Goal: Task Accomplishment & Management: Complete application form

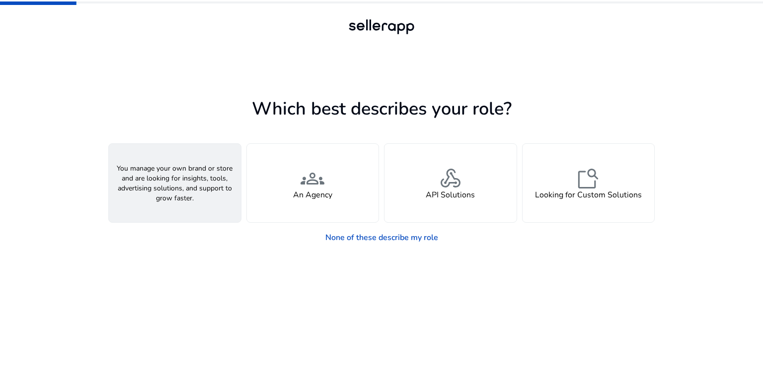
click at [164, 188] on span "person" at bounding box center [175, 179] width 24 height 24
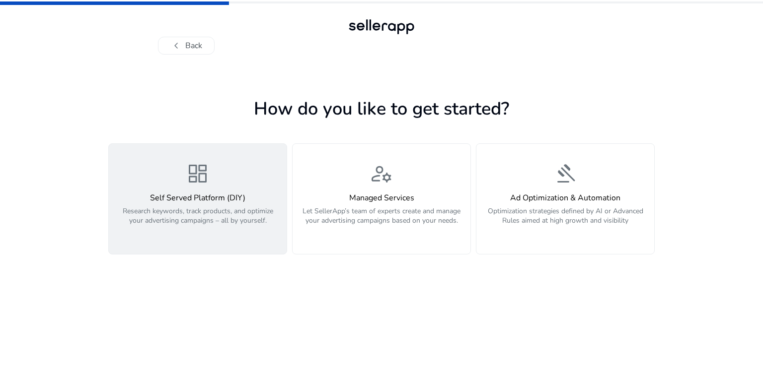
click at [210, 209] on p "Research keywords, track products, and optimize your advertising campaigns – al…" at bounding box center [198, 222] width 166 height 30
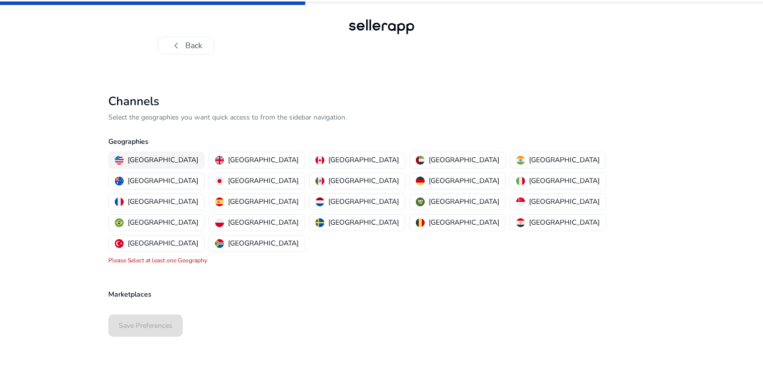
click at [153, 160] on p "[GEOGRAPHIC_DATA]" at bounding box center [163, 160] width 70 height 10
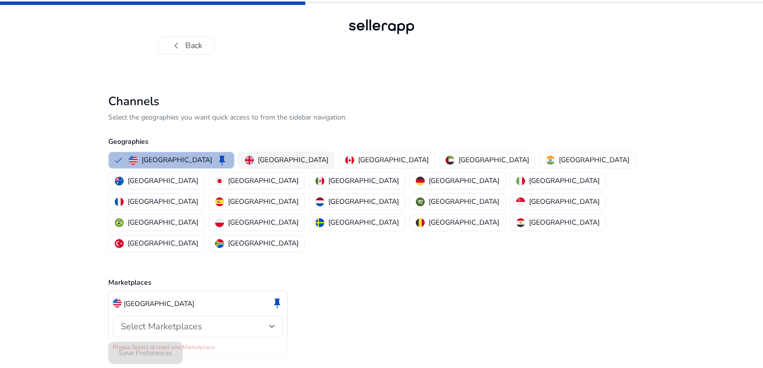
click at [280, 159] on button "[GEOGRAPHIC_DATA]" at bounding box center [286, 160] width 95 height 16
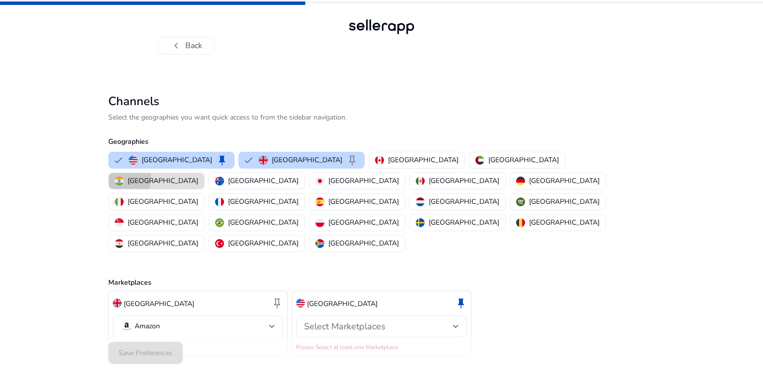
click at [124, 177] on img "button" at bounding box center [119, 181] width 9 height 9
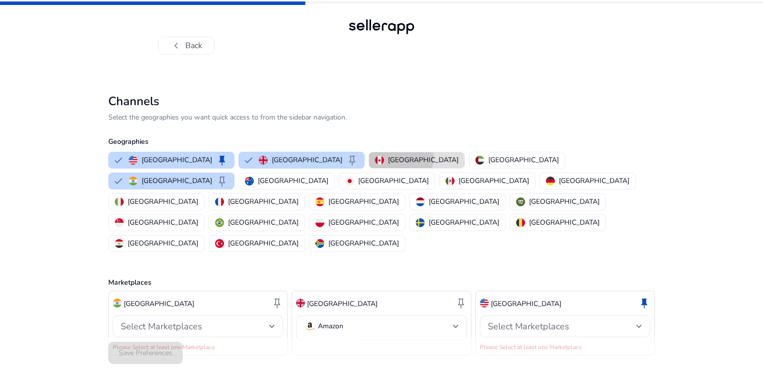
click at [388, 157] on p "[GEOGRAPHIC_DATA]" at bounding box center [423, 160] width 70 height 10
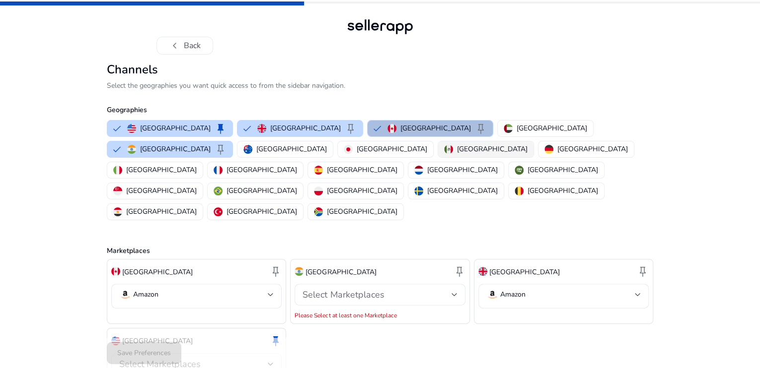
click at [444, 154] on div "[GEOGRAPHIC_DATA]" at bounding box center [485, 149] width 83 height 10
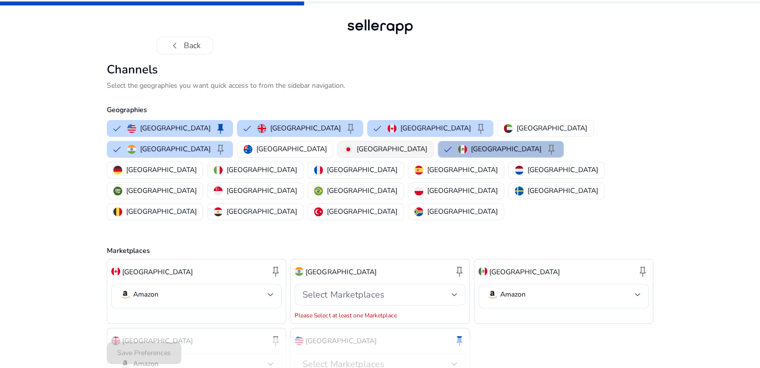
click at [356, 154] on p "[GEOGRAPHIC_DATA]" at bounding box center [391, 149] width 70 height 10
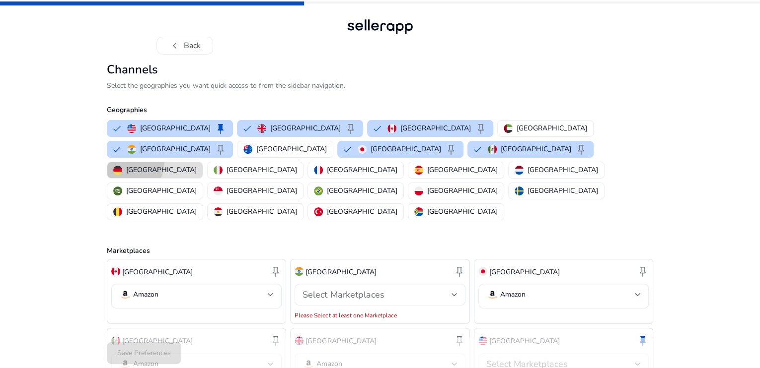
click at [203, 174] on button "[GEOGRAPHIC_DATA]" at bounding box center [154, 170] width 95 height 16
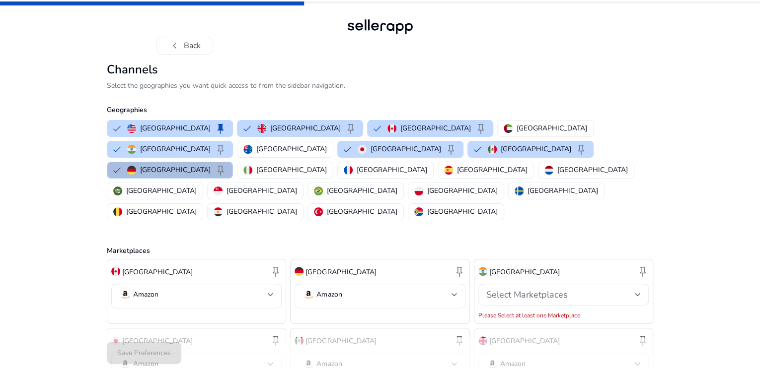
click at [299, 192] on div "[GEOGRAPHIC_DATA] keep [GEOGRAPHIC_DATA] keep [GEOGRAPHIC_DATA] keep [GEOGRAPHI…" at bounding box center [378, 170] width 550 height 104
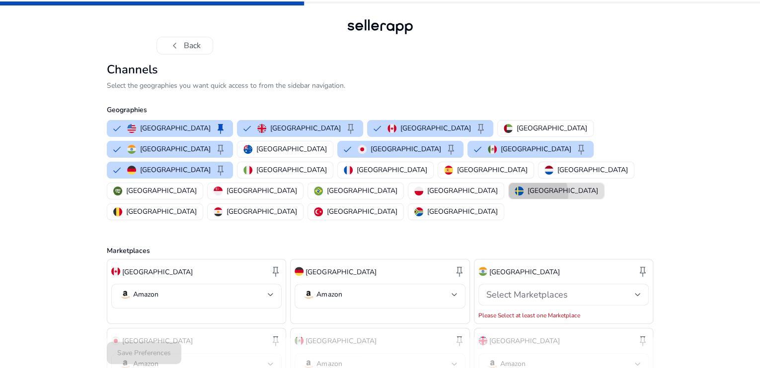
click at [527, 196] on p "[GEOGRAPHIC_DATA]" at bounding box center [562, 191] width 70 height 10
click at [414, 196] on div "[GEOGRAPHIC_DATA]" at bounding box center [455, 191] width 83 height 10
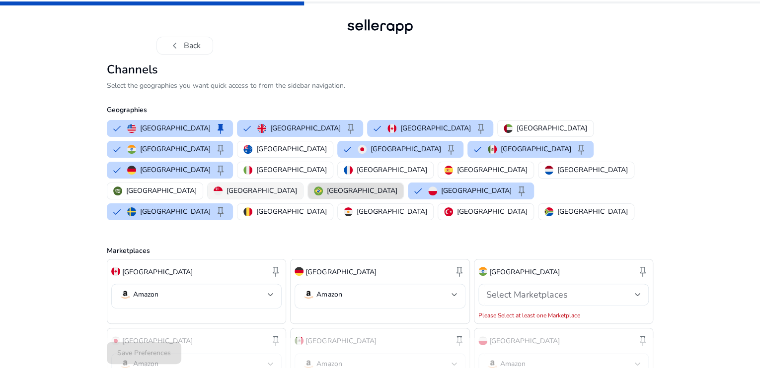
click at [226, 196] on p "[GEOGRAPHIC_DATA]" at bounding box center [261, 191] width 70 height 10
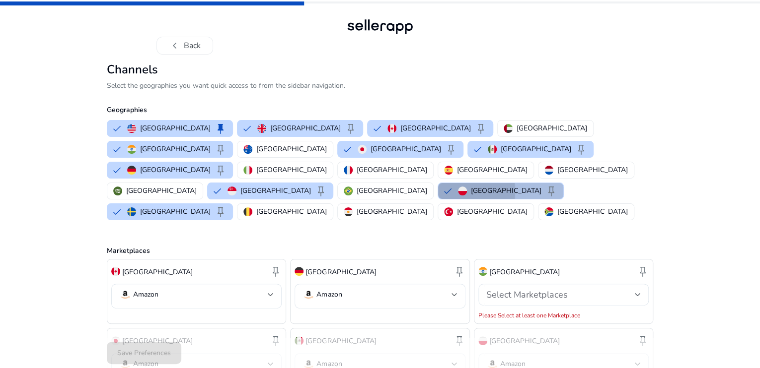
click at [438, 199] on button "Poland keep" at bounding box center [500, 191] width 125 height 16
click at [356, 196] on p "[GEOGRAPHIC_DATA]" at bounding box center [391, 191] width 70 height 10
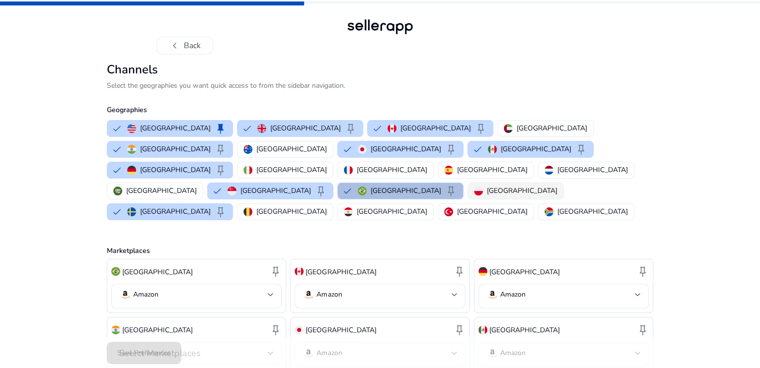
drag, startPoint x: 259, startPoint y: 202, endPoint x: 283, endPoint y: 203, distance: 24.3
click at [283, 203] on div "[GEOGRAPHIC_DATA] keep [GEOGRAPHIC_DATA] keep [GEOGRAPHIC_DATA] keep [GEOGRAPHI…" at bounding box center [378, 170] width 550 height 104
click at [474, 196] on img "button" at bounding box center [478, 191] width 9 height 9
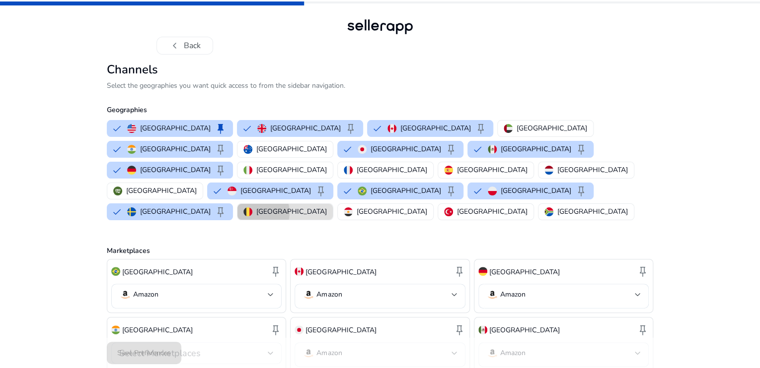
click at [327, 207] on p "[GEOGRAPHIC_DATA]" at bounding box center [291, 212] width 70 height 10
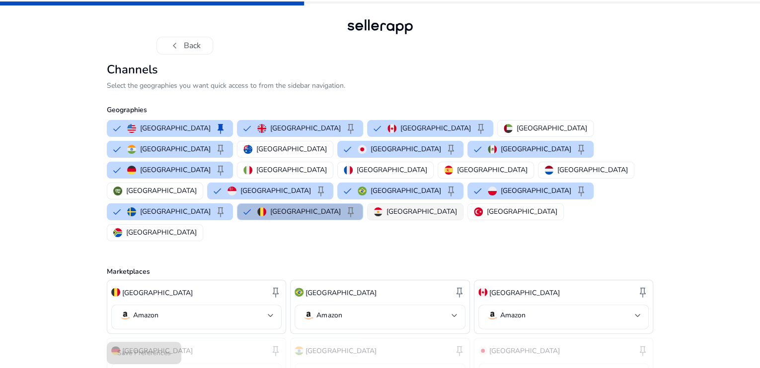
click at [457, 207] on p "[GEOGRAPHIC_DATA]" at bounding box center [421, 212] width 70 height 10
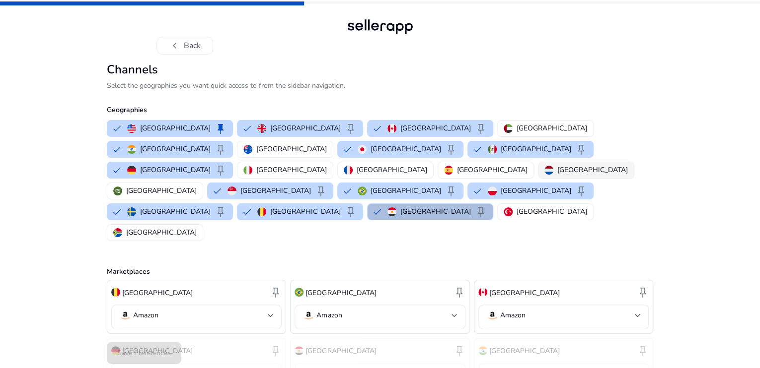
click at [557, 175] on p "[GEOGRAPHIC_DATA]" at bounding box center [592, 170] width 70 height 10
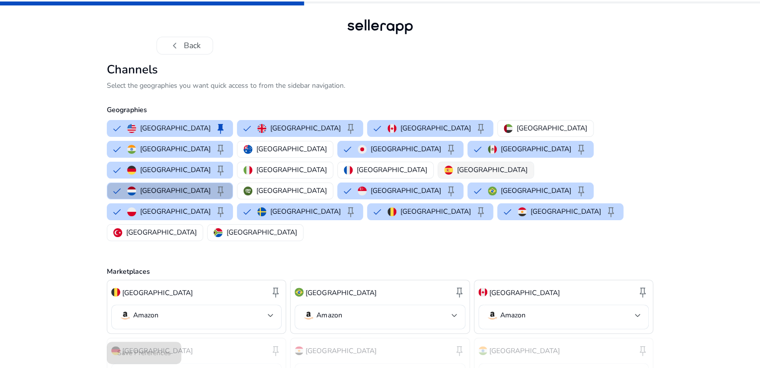
click at [461, 175] on div "[GEOGRAPHIC_DATA]" at bounding box center [485, 170] width 83 height 10
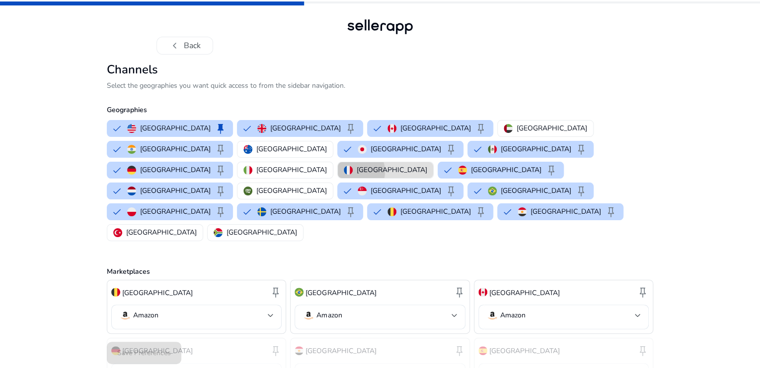
click at [413, 175] on div "[GEOGRAPHIC_DATA]" at bounding box center [385, 170] width 83 height 10
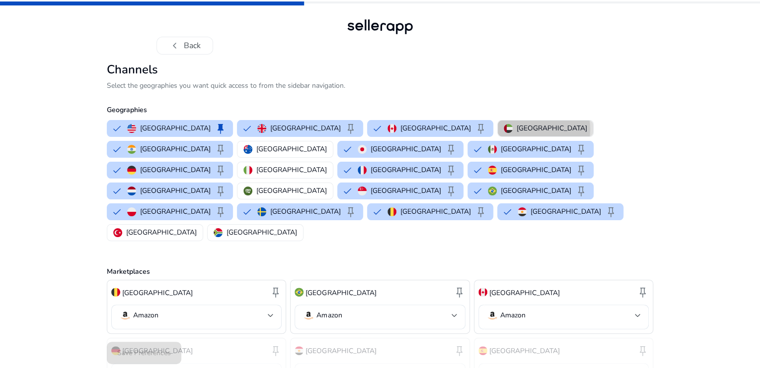
click at [516, 134] on p "[GEOGRAPHIC_DATA]" at bounding box center [551, 128] width 70 height 10
click at [256, 154] on p "[GEOGRAPHIC_DATA]" at bounding box center [291, 149] width 70 height 10
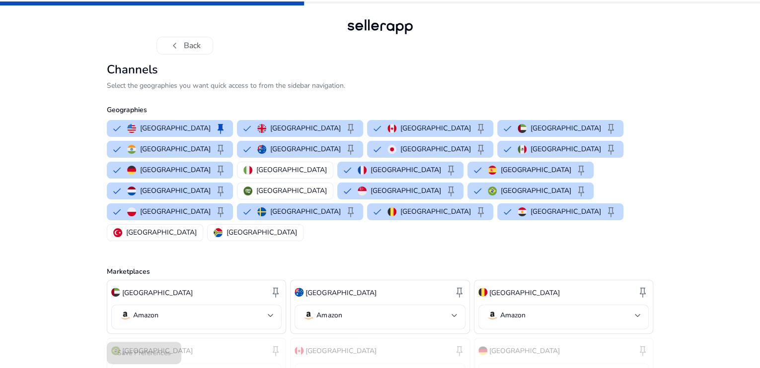
click at [671, 168] on div "chevron_left Back Channels Select the geographies you want quick access to from…" at bounding box center [380, 343] width 760 height 686
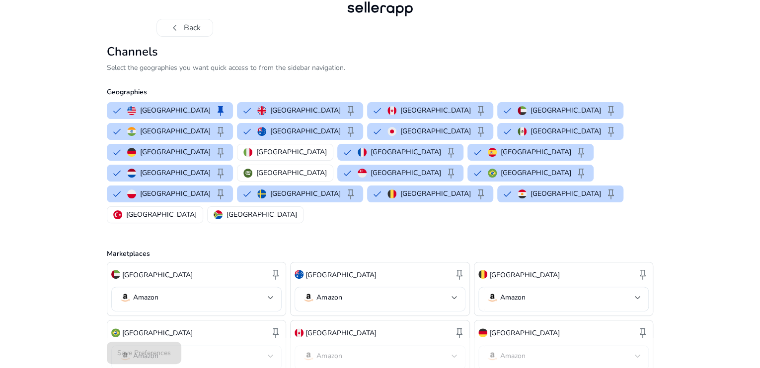
scroll to position [20, 0]
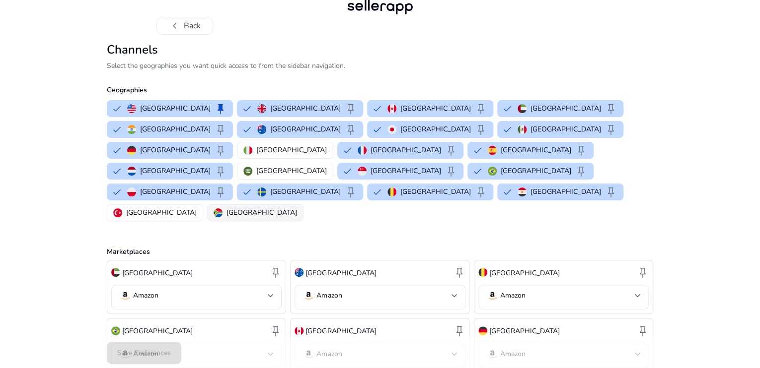
click at [297, 208] on p "[GEOGRAPHIC_DATA]" at bounding box center [261, 213] width 70 height 10
click at [677, 235] on div "chevron_left Back Channels Select the geographies you want quick access to from…" at bounding box center [380, 352] width 760 height 745
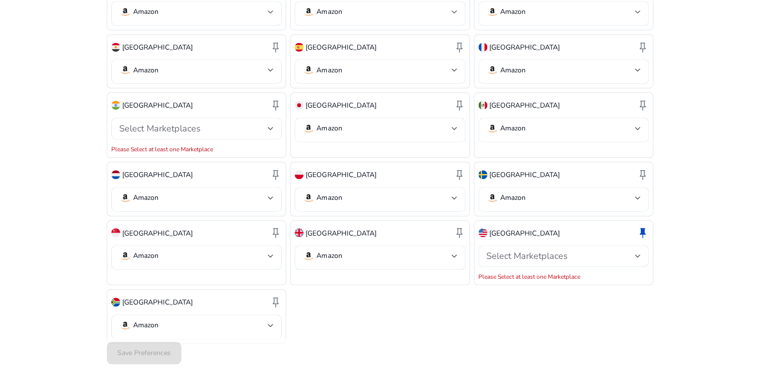
scroll to position [363, 0]
click at [576, 250] on div "Select Marketplaces" at bounding box center [563, 255] width 154 height 22
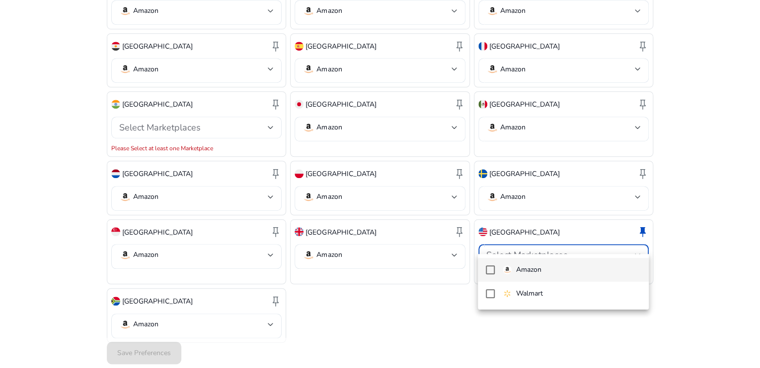
click at [549, 264] on mat-option "Amazon" at bounding box center [563, 270] width 171 height 24
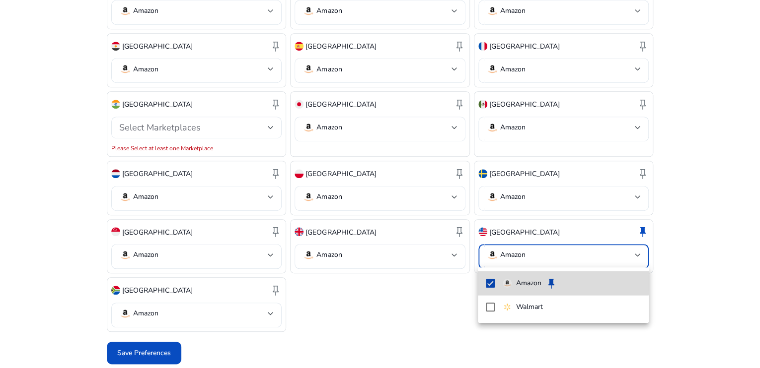
scroll to position [353, 0]
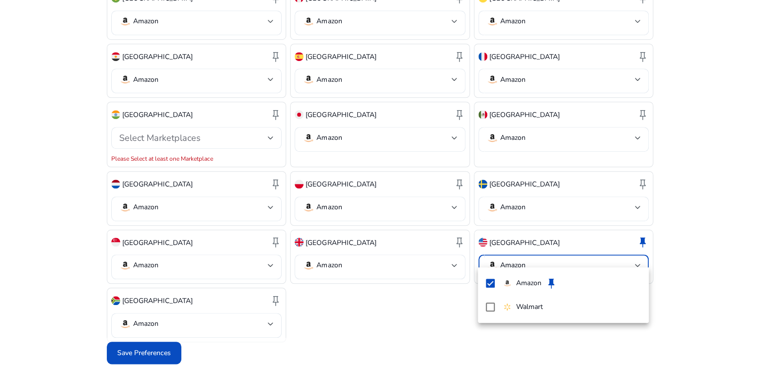
click at [442, 318] on div at bounding box center [380, 184] width 760 height 368
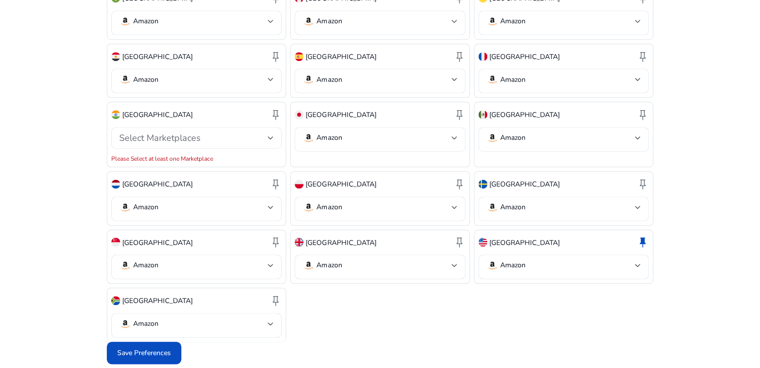
scroll to position [333, 0]
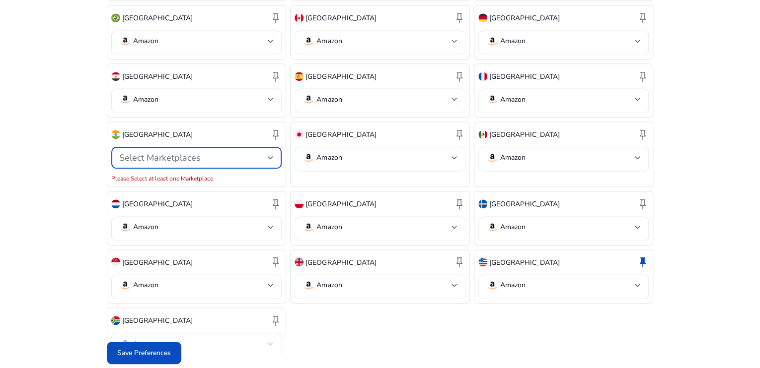
click at [209, 152] on div "Select Marketplaces" at bounding box center [193, 157] width 148 height 11
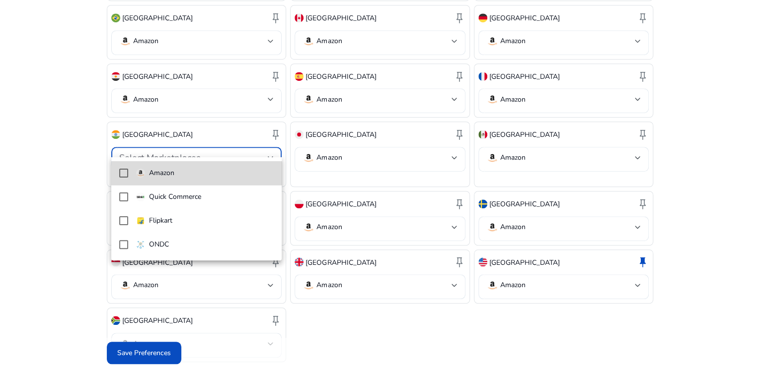
click at [209, 175] on span "Amazon" at bounding box center [205, 173] width 138 height 11
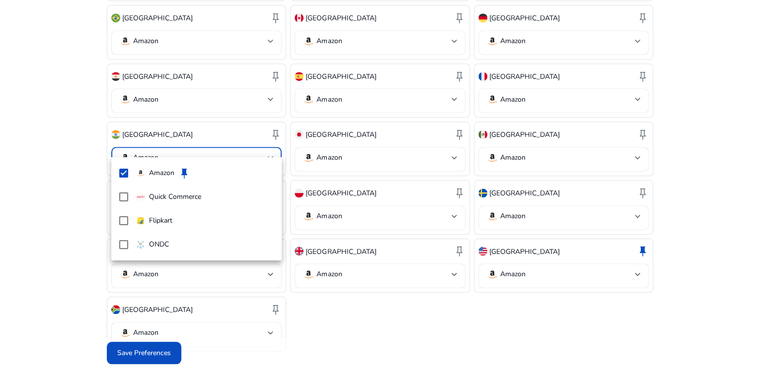
scroll to position [10, 0]
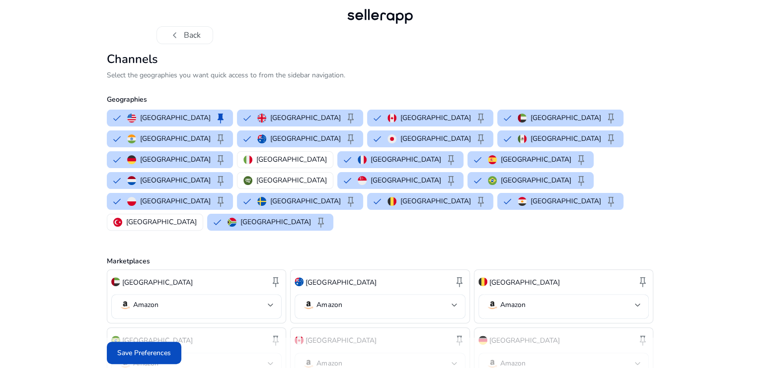
click at [733, 191] on div at bounding box center [380, 184] width 760 height 368
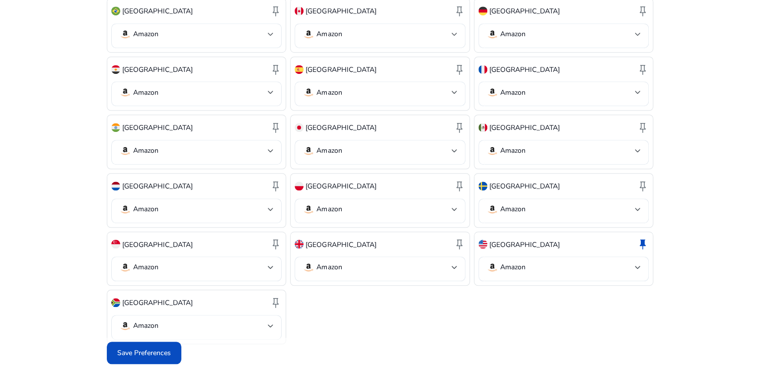
scroll to position [342, 0]
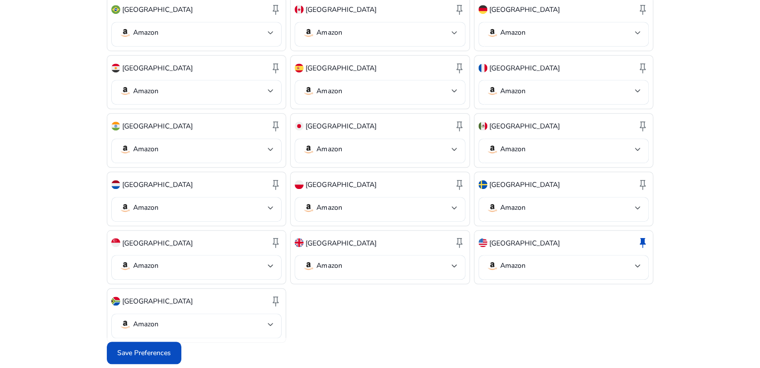
click at [334, 299] on div "[GEOGRAPHIC_DATA] keep Amazon [GEOGRAPHIC_DATA] keep Amazon [GEOGRAPHIC_DATA] k…" at bounding box center [380, 140] width 546 height 405
click at [147, 350] on span "Save Preferences" at bounding box center [144, 353] width 54 height 10
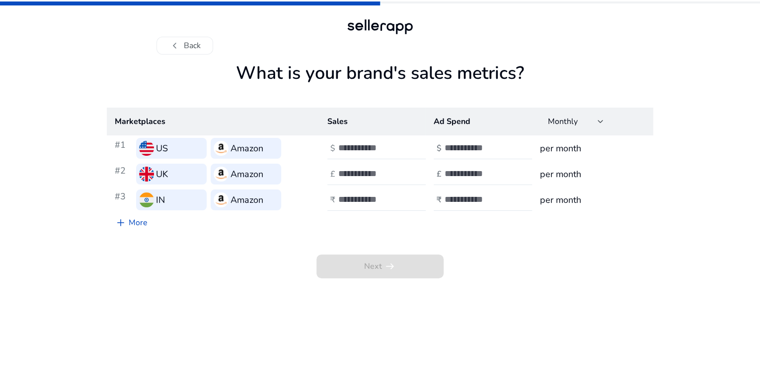
scroll to position [0, 0]
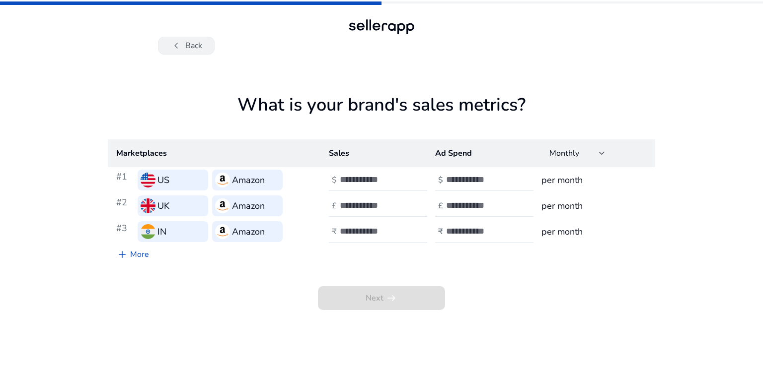
click at [208, 54] on button "chevron_left Back" at bounding box center [186, 46] width 57 height 18
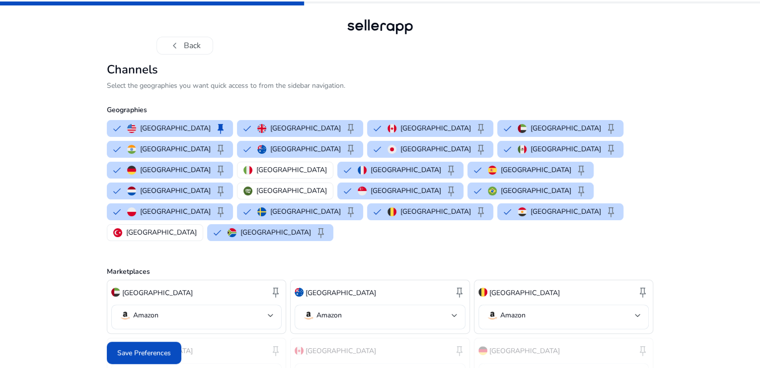
click at [208, 54] on button "chevron_left Back" at bounding box center [184, 46] width 57 height 18
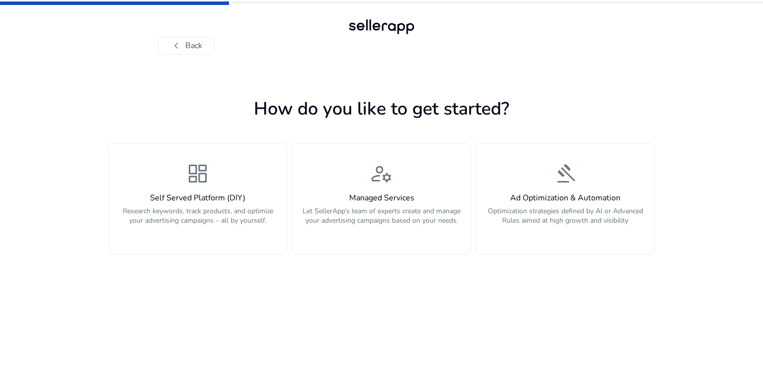
click at [177, 52] on span "chevron_left" at bounding box center [176, 46] width 12 height 12
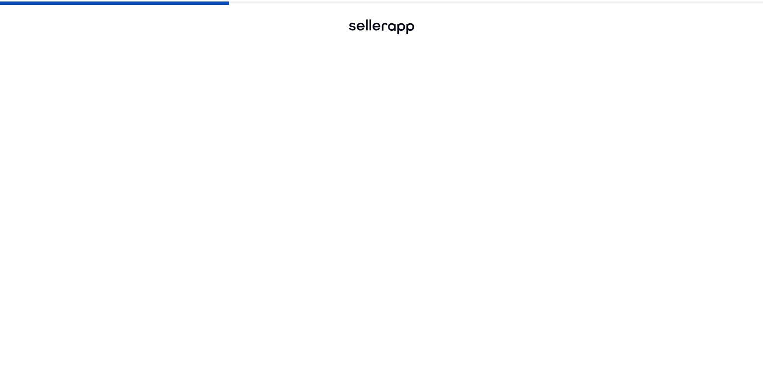
click at [177, 52] on span "chevron_left" at bounding box center [176, 46] width 12 height 12
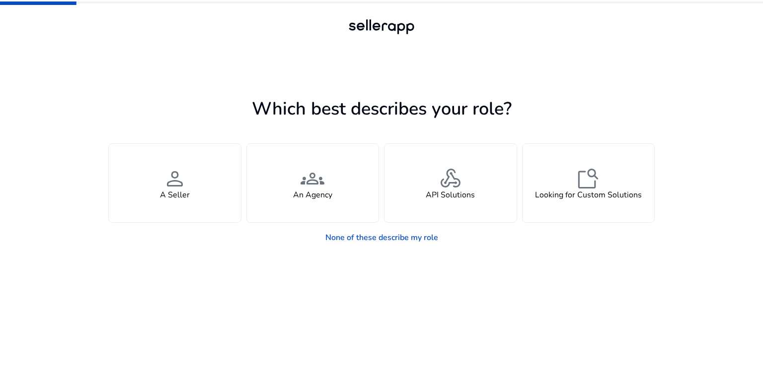
click at [172, 44] on div at bounding box center [381, 46] width 447 height 18
click at [360, 240] on link "None of these describe my role" at bounding box center [381, 238] width 129 height 20
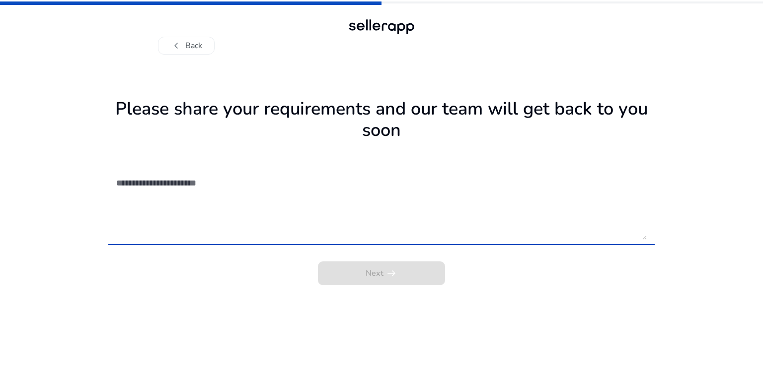
click at [229, 188] on textarea at bounding box center [381, 205] width 530 height 70
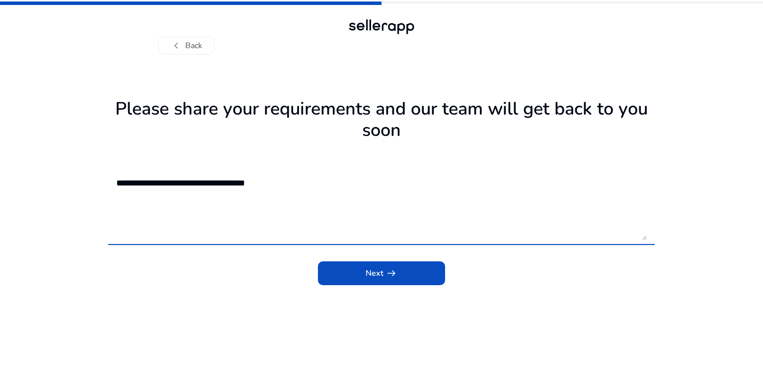
type textarea "**********"
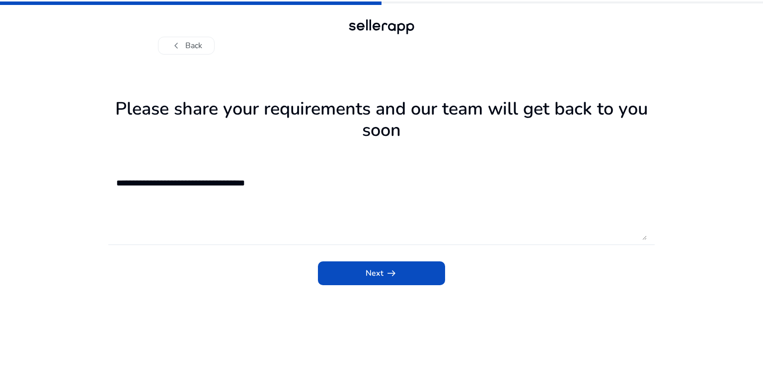
click at [376, 259] on div "Next arrow_right_alt" at bounding box center [381, 271] width 546 height 30
click at [376, 270] on span "Next arrow_right_alt" at bounding box center [381, 274] width 32 height 12
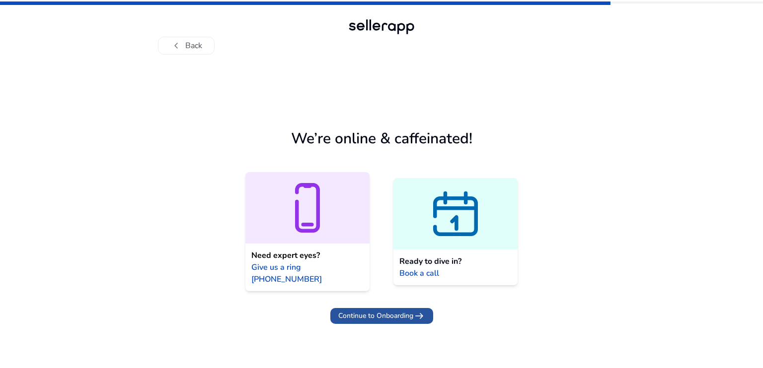
click at [382, 304] on span at bounding box center [381, 316] width 103 height 24
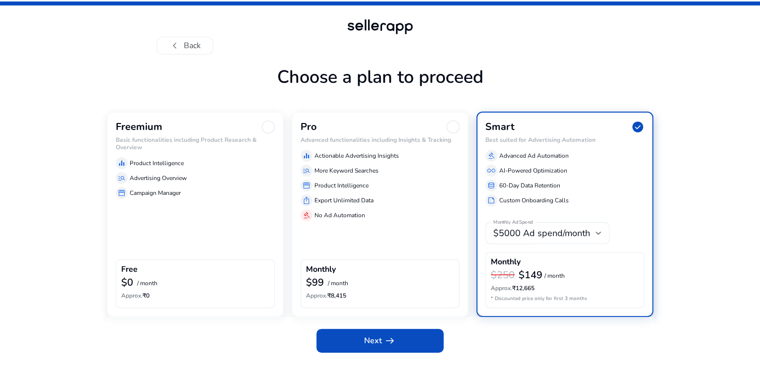
scroll to position [23, 0]
click at [250, 169] on div "equalizer Product Intelligence" at bounding box center [195, 163] width 159 height 12
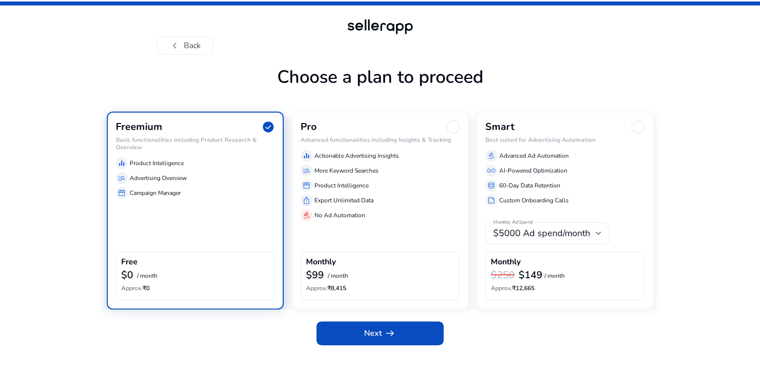
scroll to position [16, 0]
click at [359, 346] on span at bounding box center [379, 334] width 127 height 24
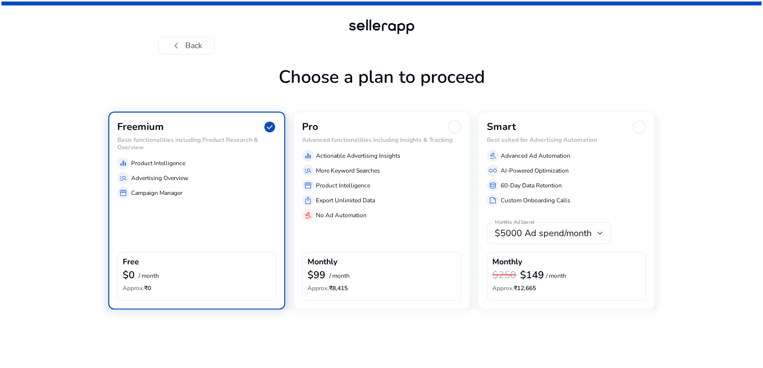
scroll to position [0, 0]
